Goal: Navigation & Orientation: Find specific page/section

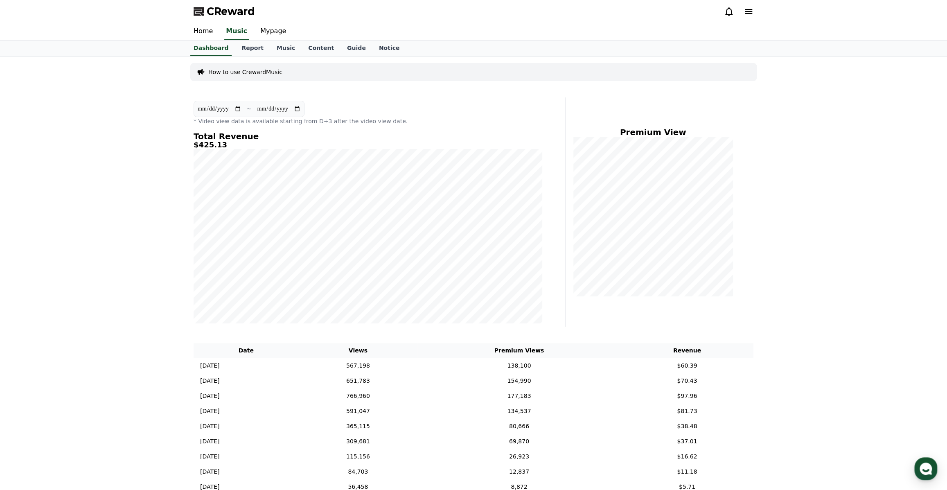
scroll to position [840, 0]
click at [926, 460] on div "button" at bounding box center [926, 468] width 23 height 23
type textarea "*"
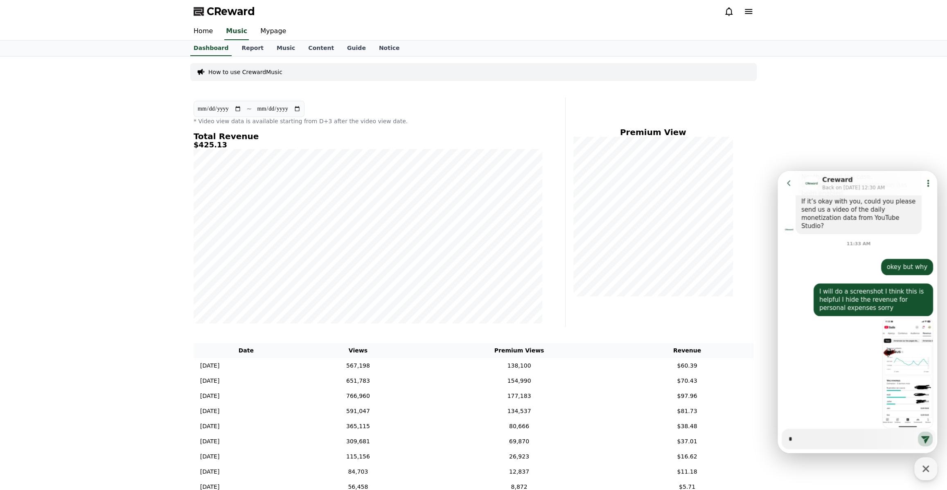
click at [786, 183] on icon at bounding box center [789, 183] width 8 height 8
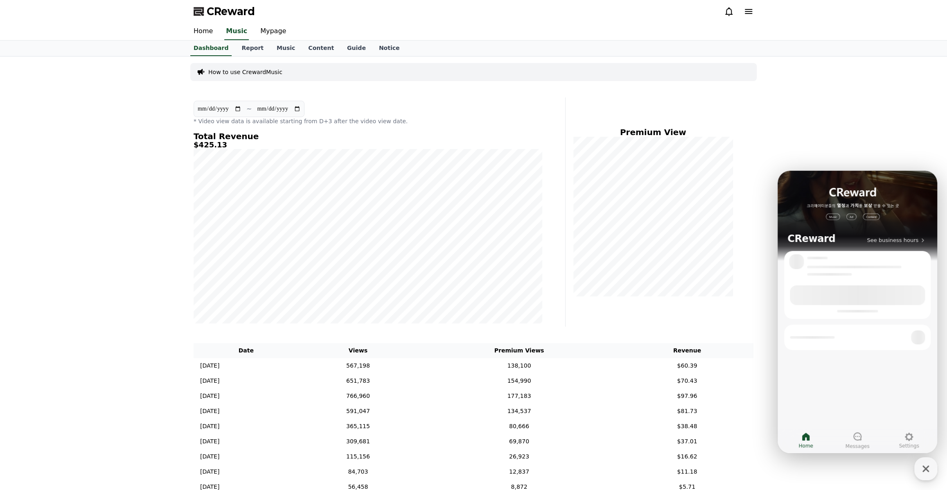
click at [818, 155] on div "**********" at bounding box center [473, 287] width 947 height 460
click at [924, 464] on icon "button" at bounding box center [926, 468] width 15 height 15
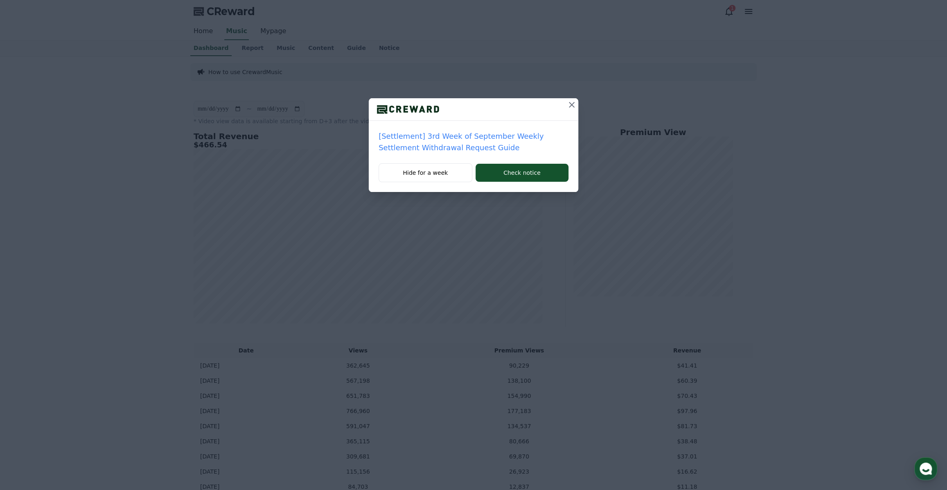
click at [571, 108] on icon at bounding box center [572, 105] width 10 height 10
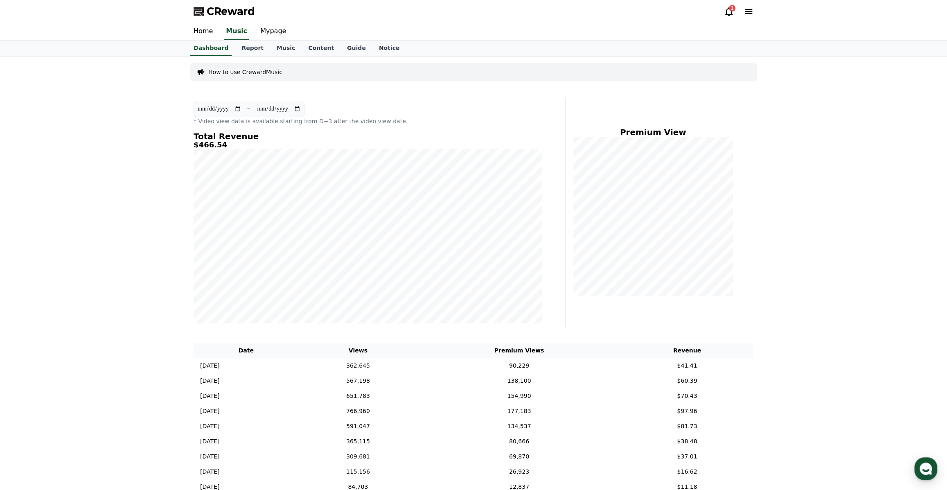
click at [723, 11] on div "CReward 1" at bounding box center [473, 11] width 573 height 23
click at [725, 10] on icon at bounding box center [729, 12] width 10 height 10
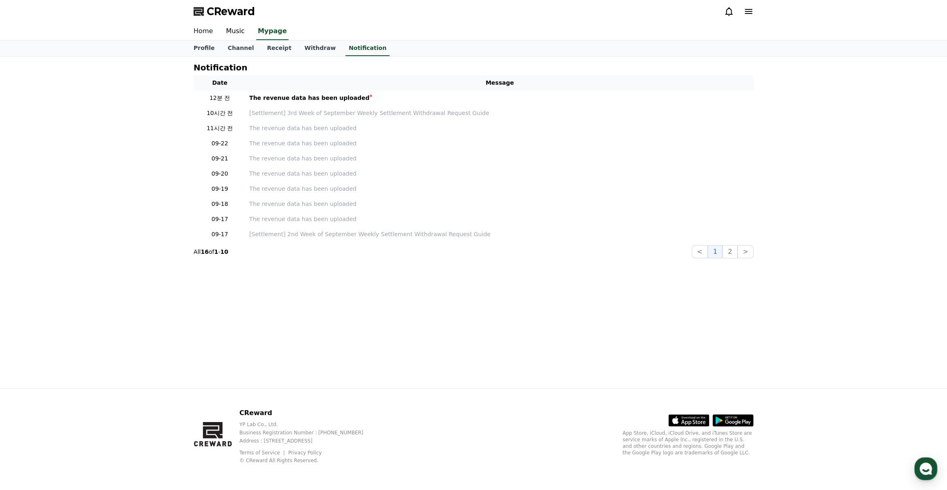
click at [207, 29] on link "Home" at bounding box center [203, 31] width 32 height 17
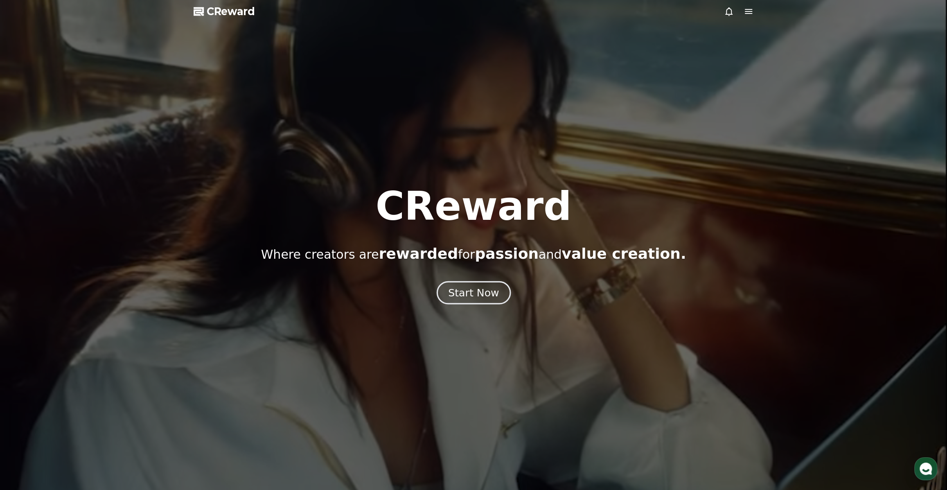
click at [478, 297] on div "Start Now" at bounding box center [473, 293] width 51 height 14
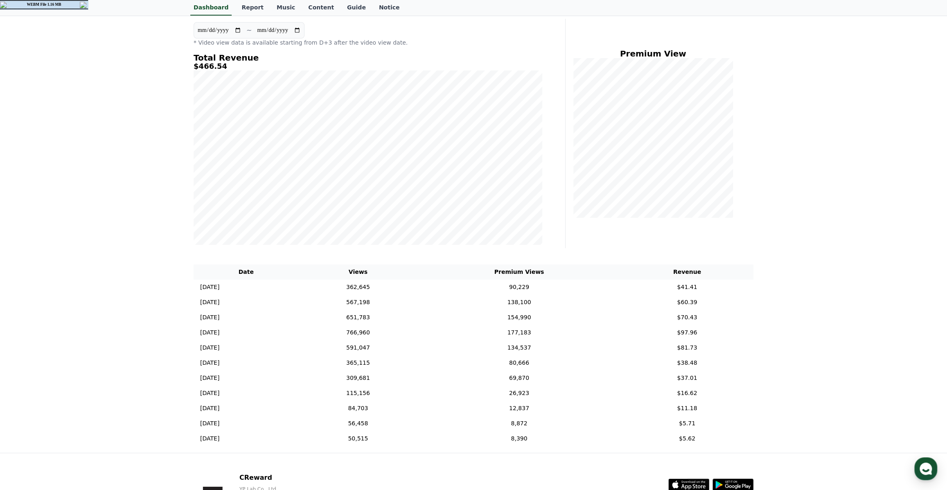
scroll to position [74, 0]
